Goal: Transaction & Acquisition: Obtain resource

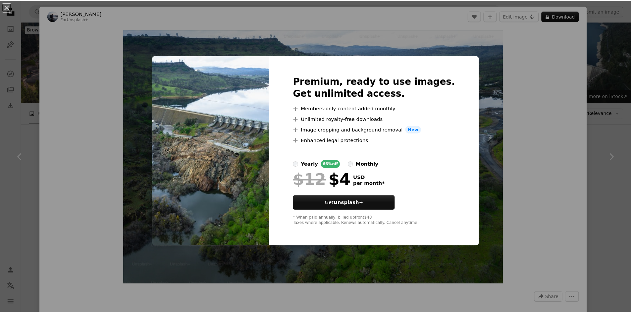
scroll to position [431, 0]
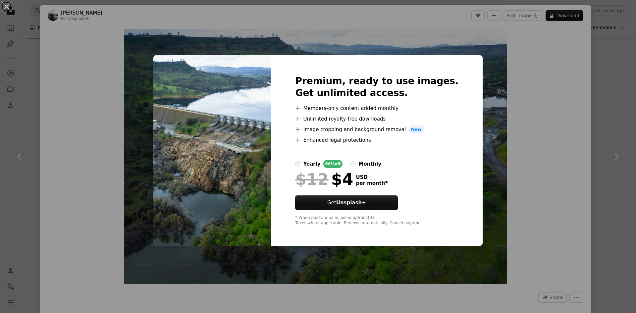
click at [466, 116] on div "An X shape Premium, ready to use images. Get unlimited access. A plus sign Memb…" at bounding box center [318, 156] width 636 height 313
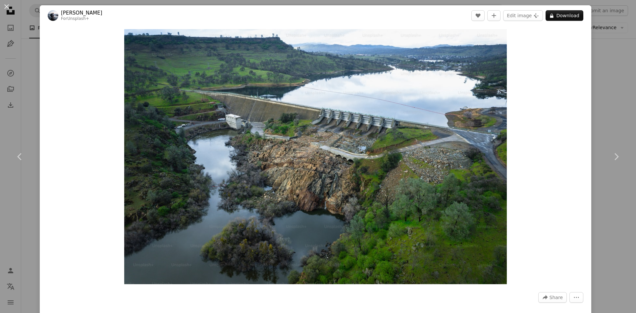
click at [592, 93] on div "An X shape Chevron left Chevron right [PERSON_NAME] For Unsplash+ A heart A plu…" at bounding box center [318, 156] width 636 height 313
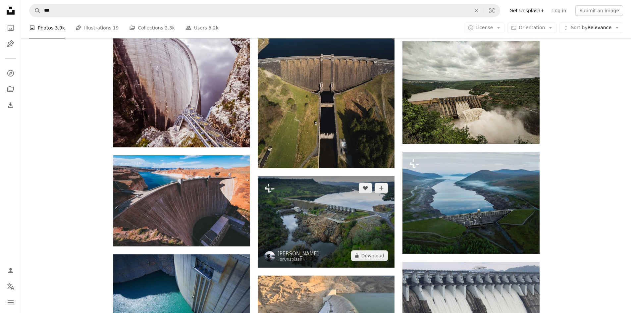
click at [349, 207] on img at bounding box center [326, 221] width 137 height 91
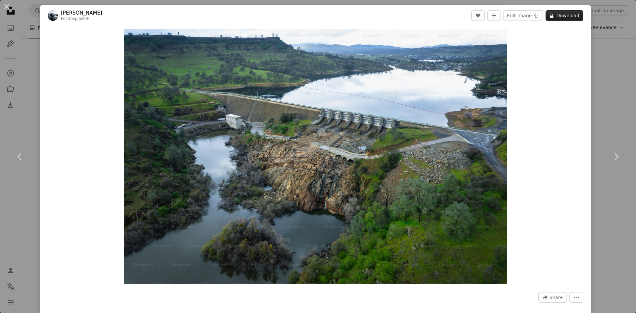
click at [557, 17] on button "A lock Download" at bounding box center [565, 15] width 38 height 11
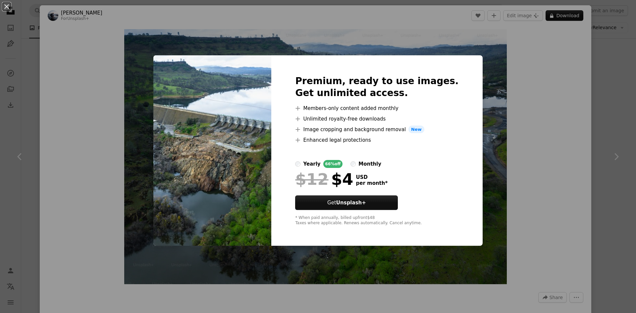
click at [582, 91] on div "An X shape Premium, ready to use images. Get unlimited access. A plus sign Memb…" at bounding box center [318, 156] width 636 height 313
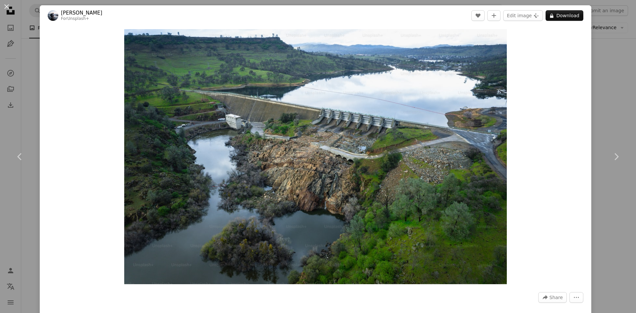
click at [598, 46] on div "An X shape Chevron left Chevron right [PERSON_NAME] For Unsplash+ A heart A plu…" at bounding box center [318, 156] width 636 height 313
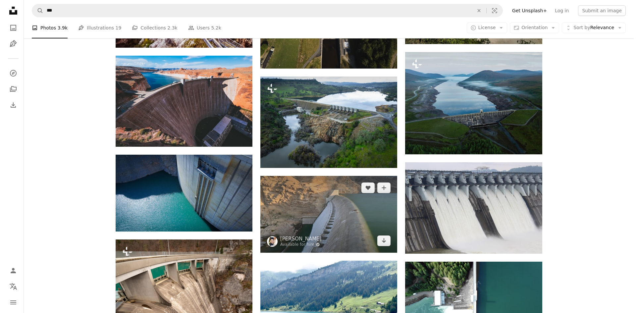
scroll to position [530, 0]
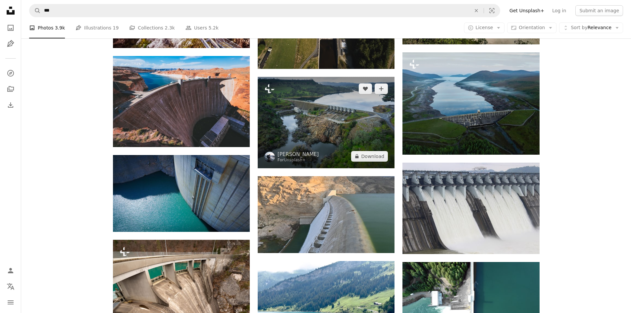
drag, startPoint x: 339, startPoint y: 136, endPoint x: 326, endPoint y: 126, distance: 17.0
click at [326, 126] on img at bounding box center [326, 122] width 137 height 91
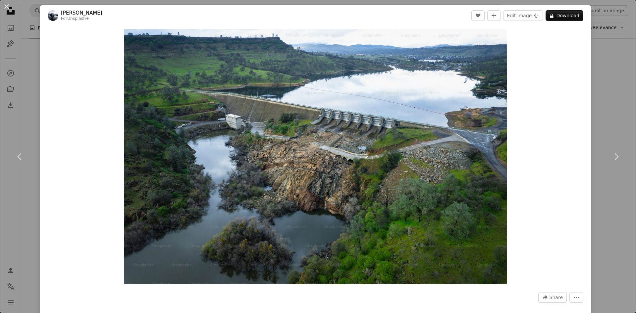
click at [326, 126] on img "Zoom in on this image" at bounding box center [315, 156] width 383 height 255
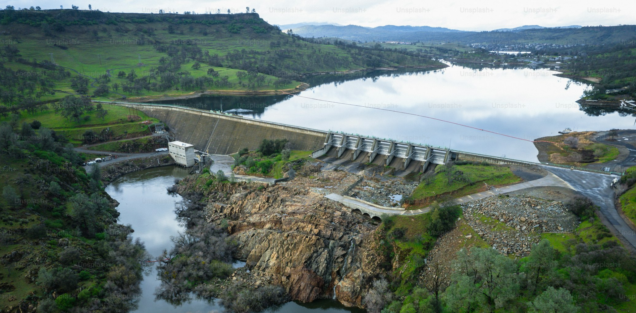
scroll to position [52, 0]
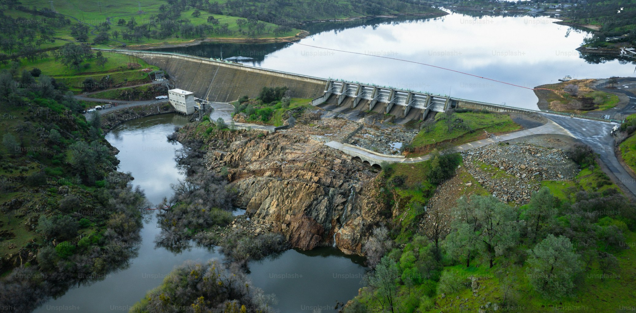
click at [326, 126] on img "Zoom out on this image" at bounding box center [318, 159] width 637 height 424
